Goal: Entertainment & Leisure: Consume media (video, audio)

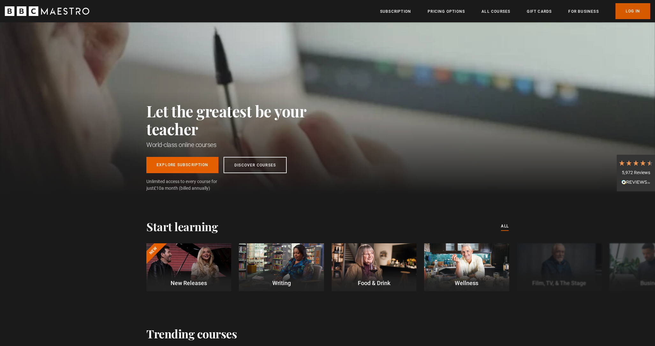
click at [632, 12] on link "Log In" at bounding box center [633, 11] width 35 height 16
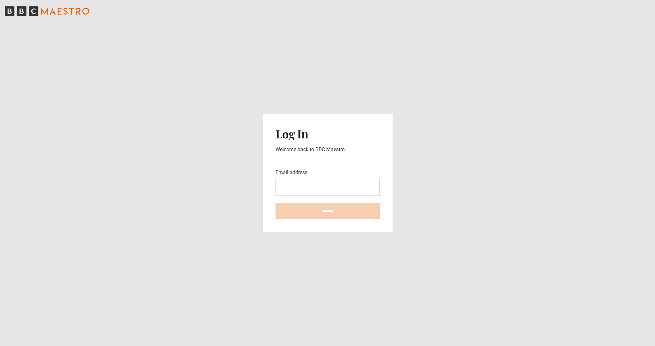
type input "**********"
click at [329, 210] on input "********" at bounding box center [328, 211] width 104 height 16
type input "**********"
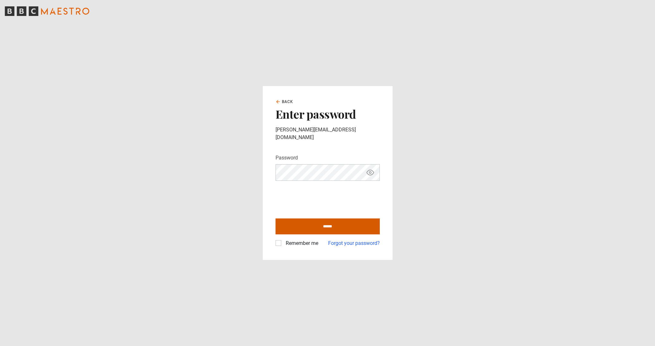
click at [311, 225] on input "******" at bounding box center [328, 226] width 104 height 16
type input "**********"
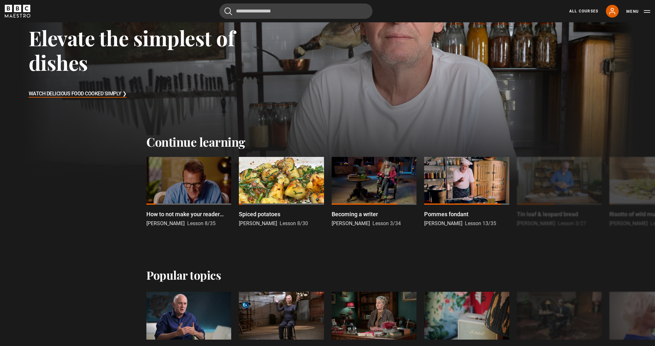
scroll to position [99, 0]
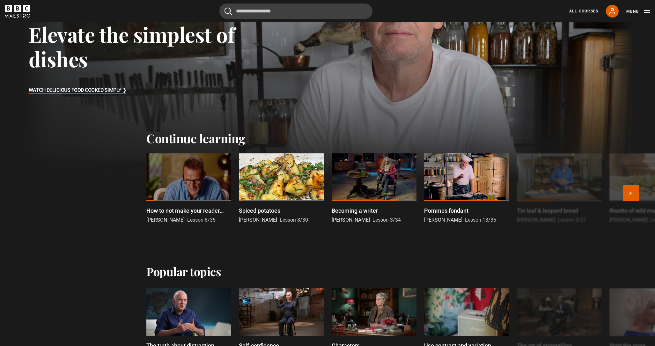
click at [462, 181] on div at bounding box center [466, 177] width 85 height 48
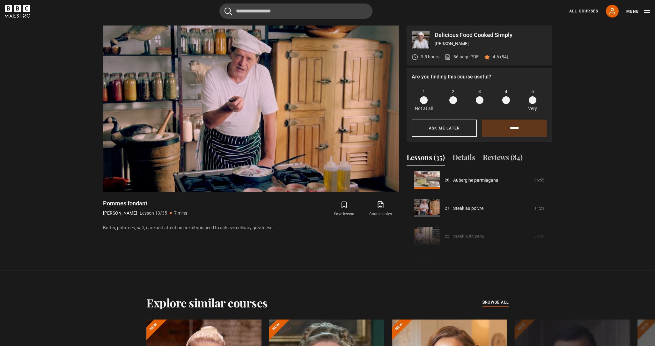
scroll to position [577, 0]
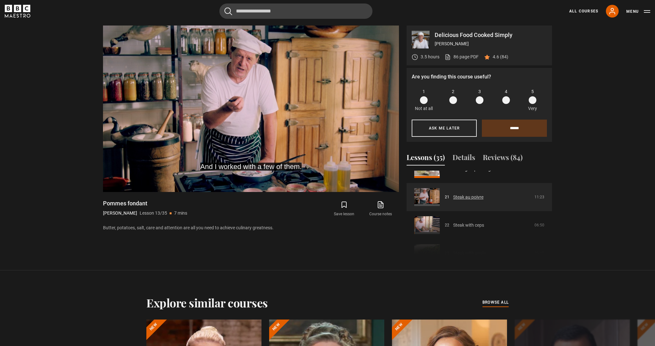
click at [465, 196] on link "Steak au poivre" at bounding box center [468, 197] width 30 height 7
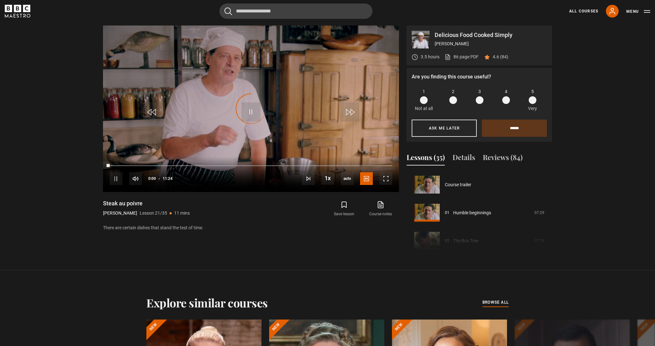
scroll to position [561, 0]
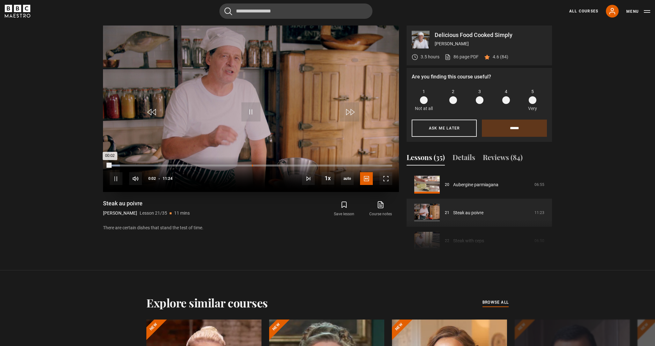
click at [252, 165] on div "05:44" at bounding box center [252, 166] width 1 height 2
click at [237, 165] on div "05:07" at bounding box center [237, 166] width 1 height 2
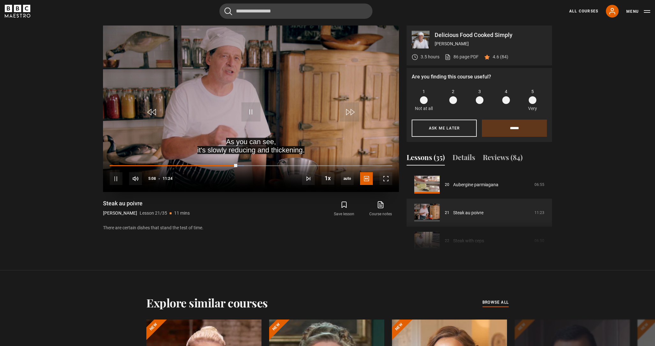
click at [220, 164] on div "10s Skip Back 10 seconds Pause 10s Skip Forward 10 seconds Loaded : 47.51% 04:2…" at bounding box center [251, 174] width 296 height 35
click at [214, 165] on div "05:10" at bounding box center [174, 166] width 128 height 2
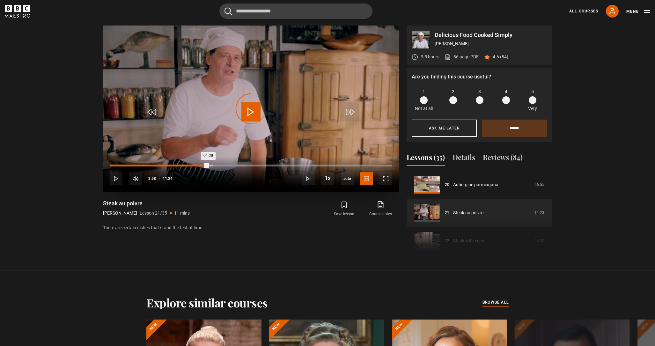
click at [208, 166] on div "Loaded : 48.25% 03:58 04:29" at bounding box center [251, 166] width 283 height 2
click at [195, 166] on div "03:26" at bounding box center [195, 166] width 1 height 2
click at [167, 165] on div "02:18" at bounding box center [167, 166] width 1 height 2
click at [158, 165] on div "01:56" at bounding box center [158, 166] width 1 height 2
click at [148, 165] on div "Loaded : 0.00% 01:33 01:33" at bounding box center [251, 166] width 283 height 2
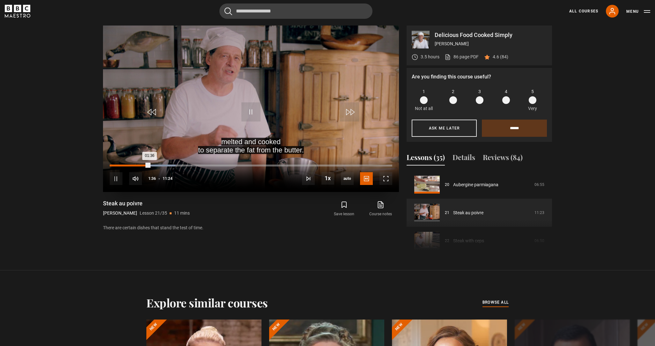
click at [144, 165] on div "01:23" at bounding box center [144, 166] width 1 height 2
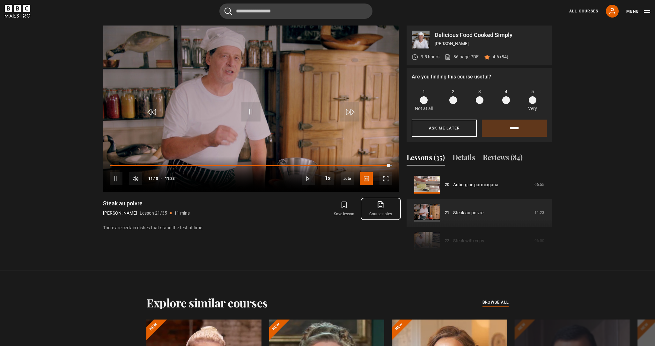
click at [383, 208] on icon at bounding box center [381, 205] width 8 height 8
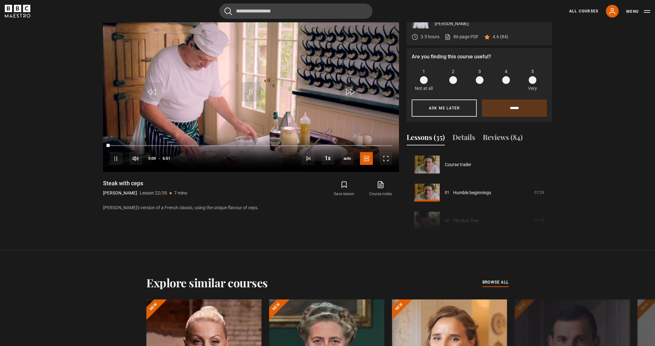
scroll to position [589, 0]
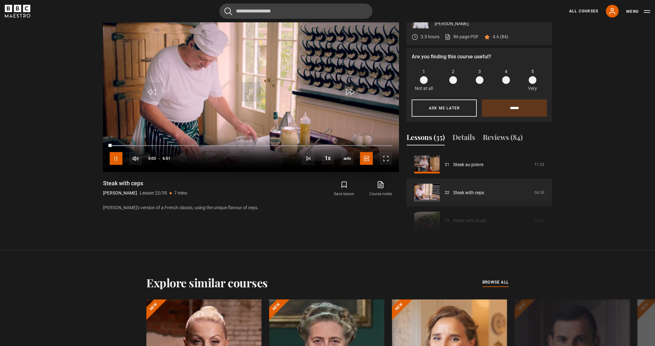
click at [116, 158] on span "Video Player" at bounding box center [116, 158] width 13 height 13
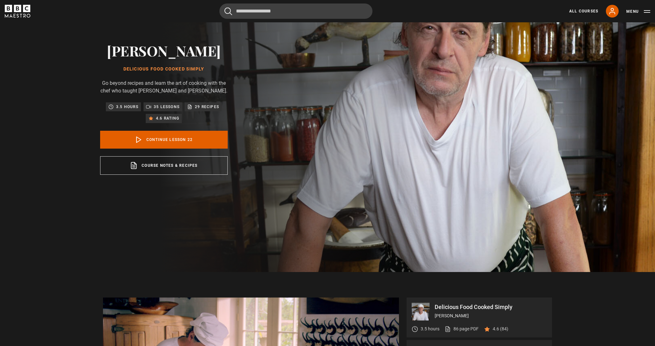
scroll to position [0, 0]
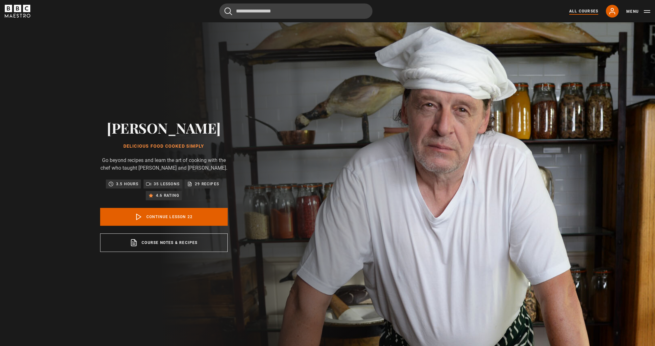
click at [593, 10] on link "All Courses" at bounding box center [583, 11] width 29 height 6
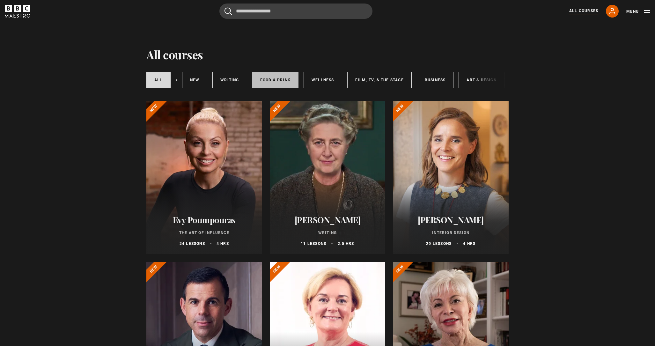
click at [269, 77] on link "Food & Drink" at bounding box center [275, 80] width 46 height 17
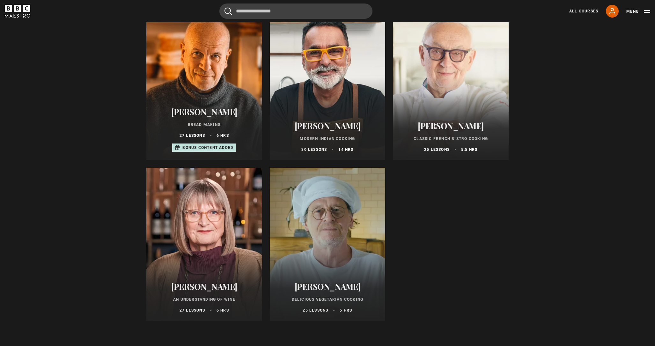
scroll to position [259, 0]
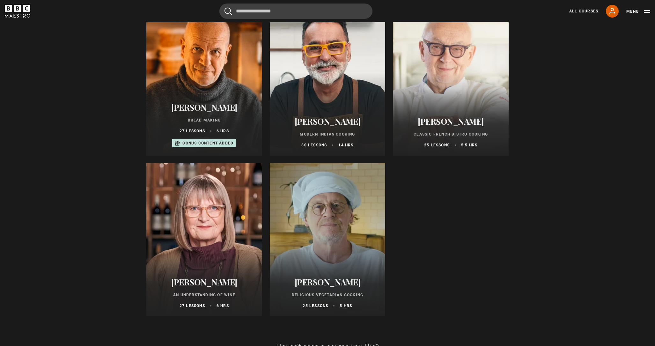
click at [435, 87] on div at bounding box center [451, 79] width 116 height 153
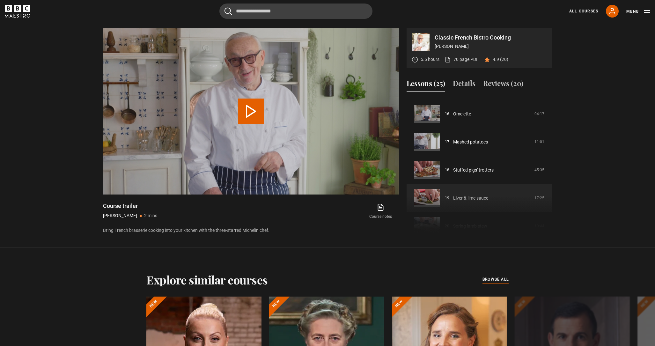
scroll to position [438, 0]
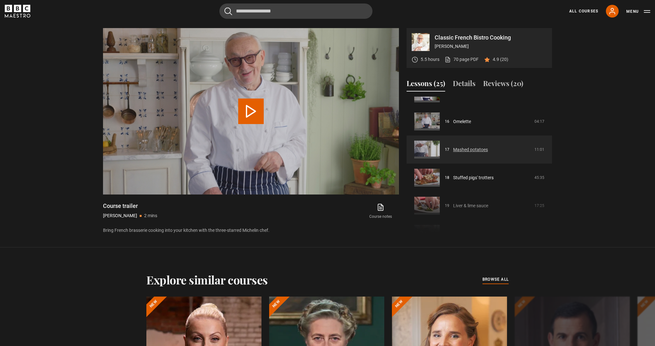
click at [469, 151] on link "Mashed potatoes" at bounding box center [470, 149] width 35 height 7
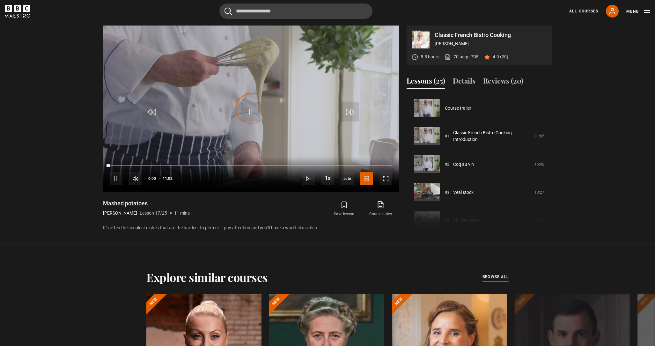
scroll to position [449, 0]
